Goal: Complete application form

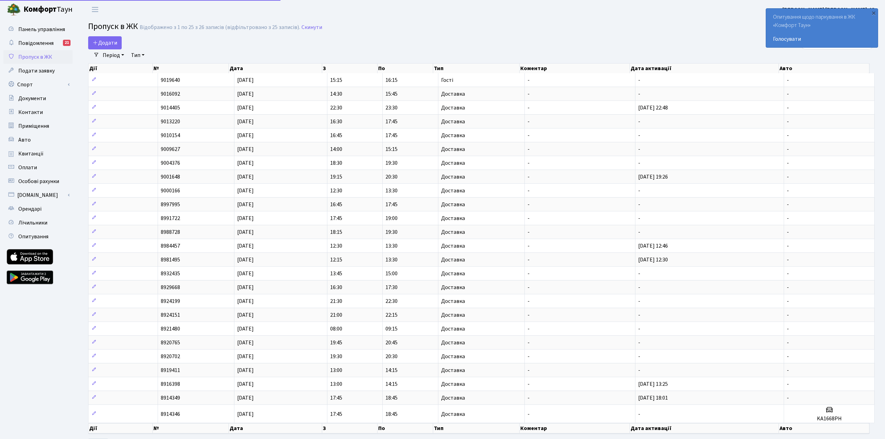
select select "25"
click at [99, 38] on link "Додати" at bounding box center [105, 42] width 34 height 13
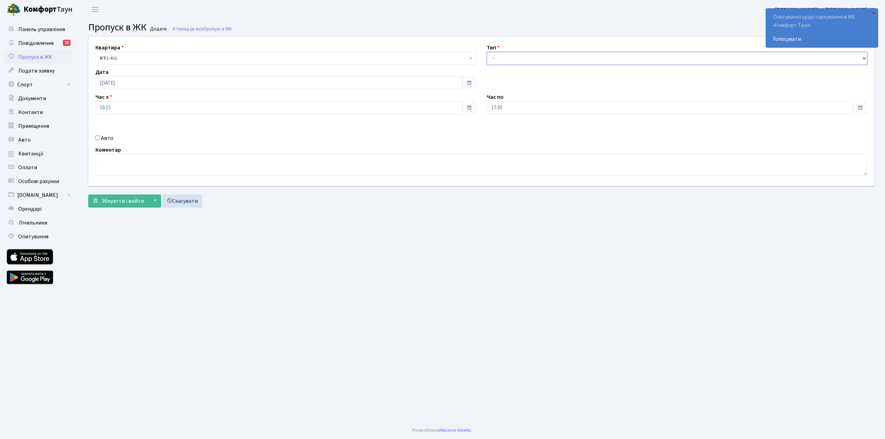
click at [554, 62] on select "- Доставка Таксі Гості Сервіс" at bounding box center [677, 58] width 381 height 13
select select "1"
click at [487, 52] on select "- Доставка Таксі Гості Сервіс" at bounding box center [677, 58] width 381 height 13
click at [125, 205] on span "Зберегти і вийти" at bounding box center [122, 201] width 43 height 8
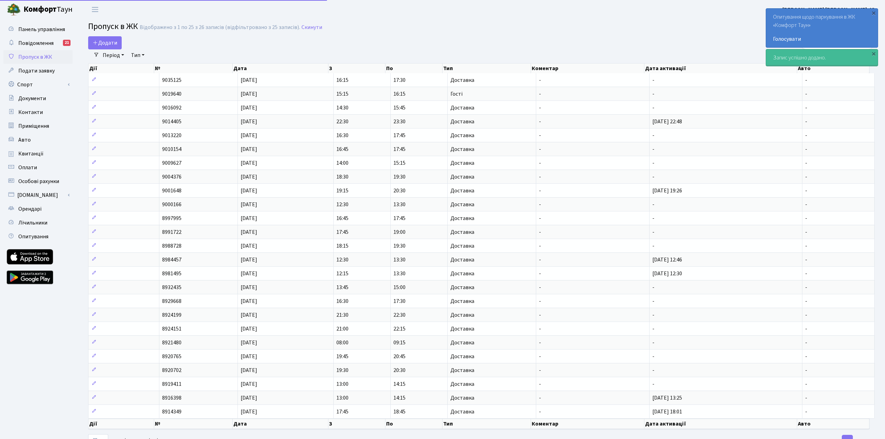
select select "25"
